Goal: Task Accomplishment & Management: Manage account settings

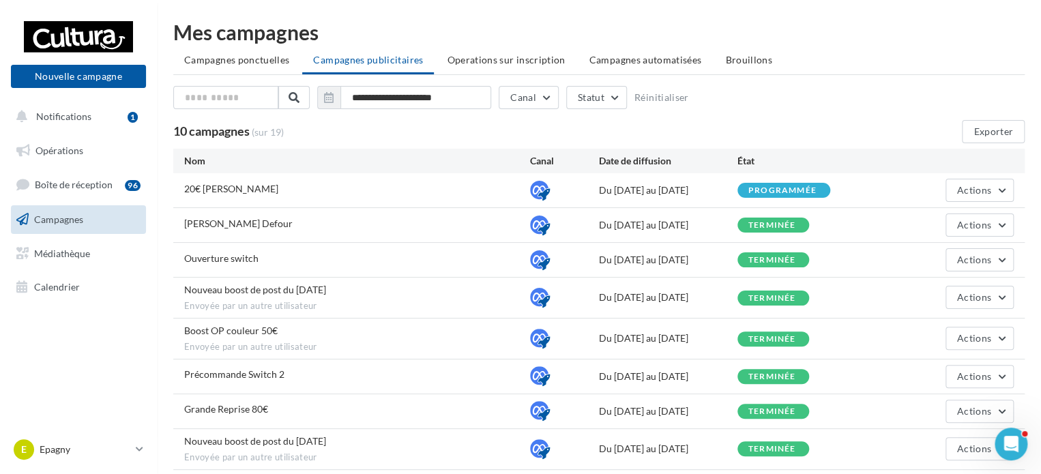
click at [216, 44] on div "**********" at bounding box center [599, 286] width 852 height 529
click at [220, 47] on div "**********" at bounding box center [599, 286] width 852 height 529
click at [225, 61] on span "Campagnes ponctuelles" at bounding box center [236, 60] width 105 height 12
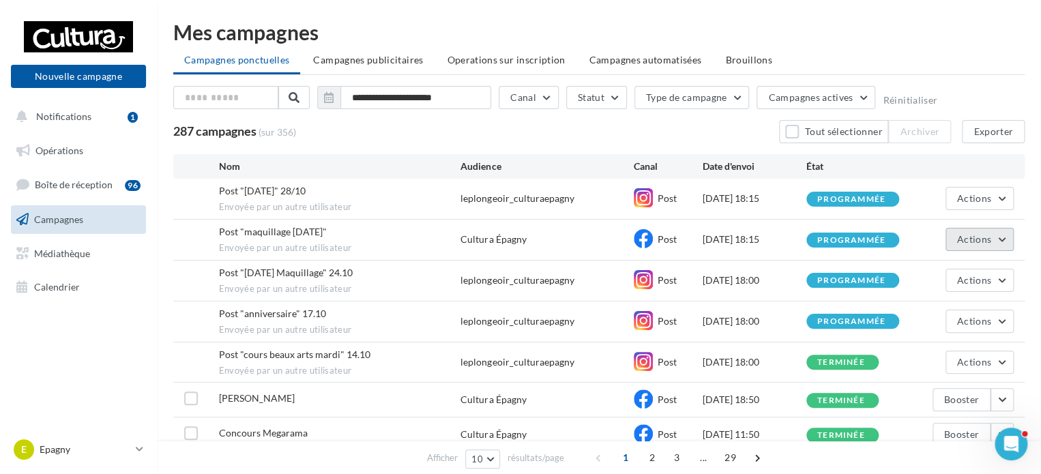
click at [985, 247] on button "Actions" at bounding box center [980, 239] width 68 height 23
click at [975, 270] on button "Voir les résultats" at bounding box center [946, 271] width 136 height 35
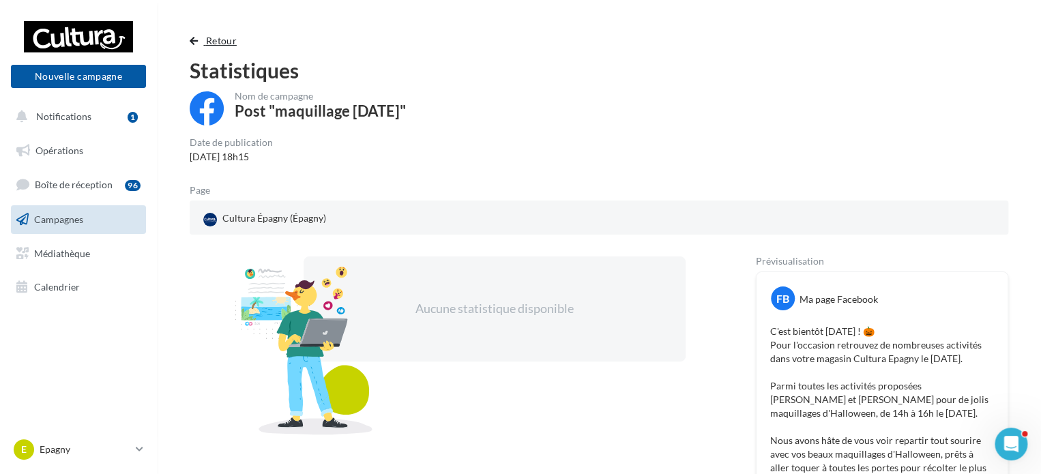
click at [222, 44] on span "Retour" at bounding box center [221, 41] width 31 height 12
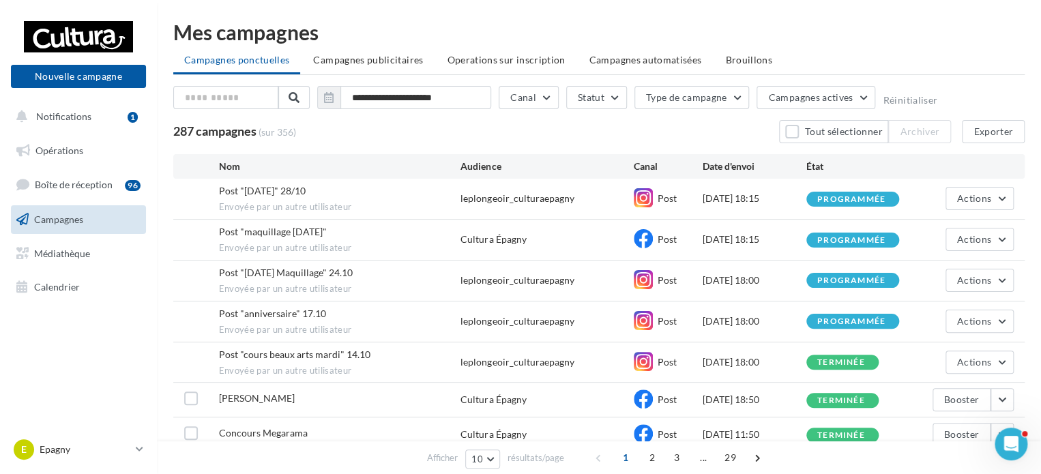
scroll to position [68, 0]
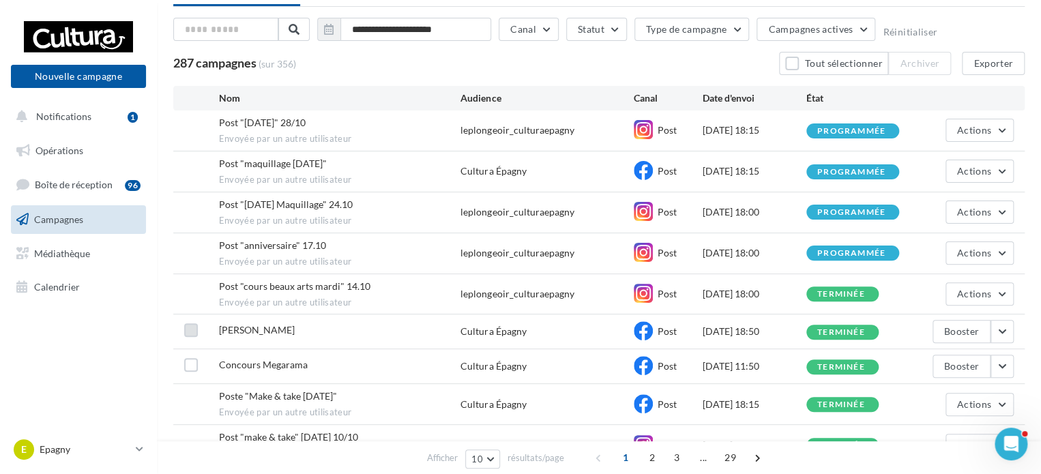
click at [191, 327] on label at bounding box center [191, 330] width 14 height 14
click at [987, 248] on span "Actions" at bounding box center [974, 253] width 34 height 12
click at [964, 167] on span "Actions" at bounding box center [974, 171] width 34 height 12
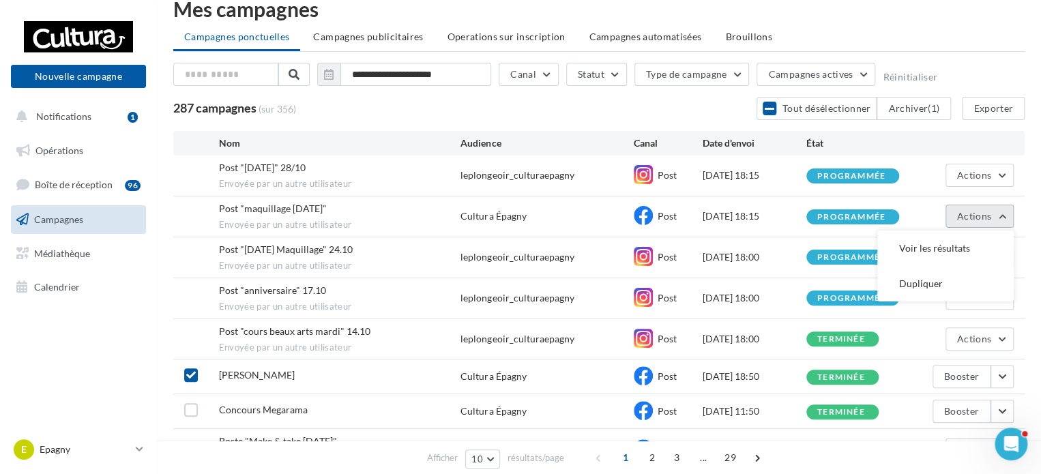
scroll to position [0, 0]
